Goal: Find specific page/section: Find specific page/section

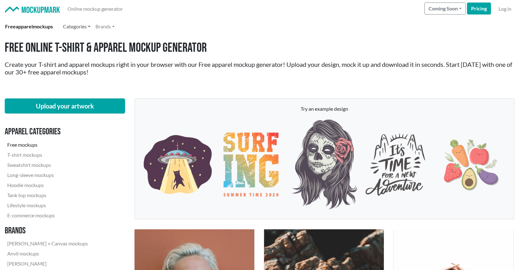
click at [78, 26] on link "Categories" at bounding box center [77, 26] width 32 height 13
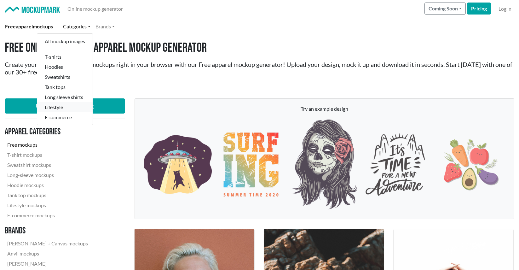
click at [62, 102] on link "Lifestyle" at bounding box center [64, 107] width 55 height 10
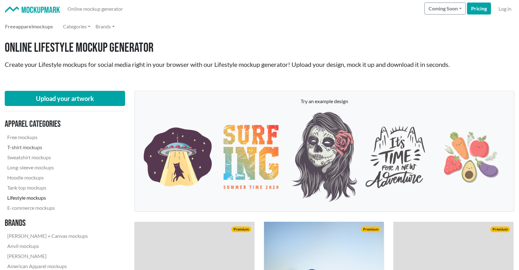
click at [30, 142] on link "T-shirt mockups" at bounding box center [48, 147] width 86 height 10
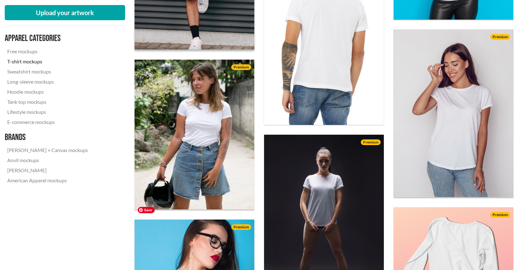
scroll to position [509, 0]
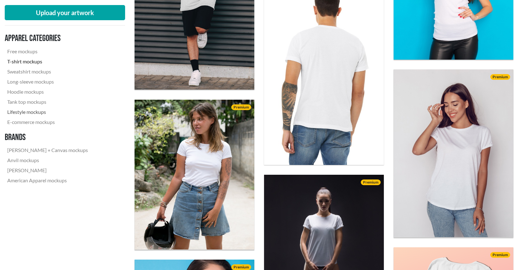
click at [27, 107] on link "Lifestyle mockups" at bounding box center [48, 112] width 86 height 10
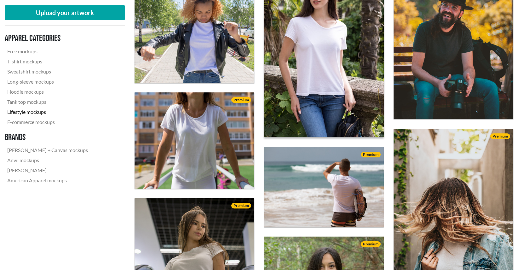
scroll to position [392, 0]
